Goal: Task Accomplishment & Management: Use online tool/utility

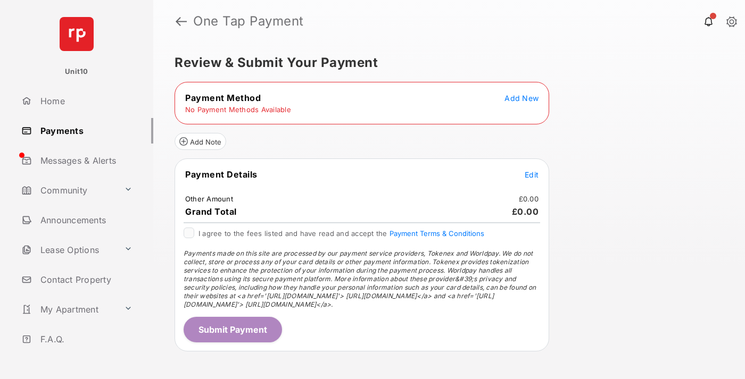
click at [521, 98] on span "Add New" at bounding box center [521, 98] width 34 height 9
